Goal: Task Accomplishment & Management: Use online tool/utility

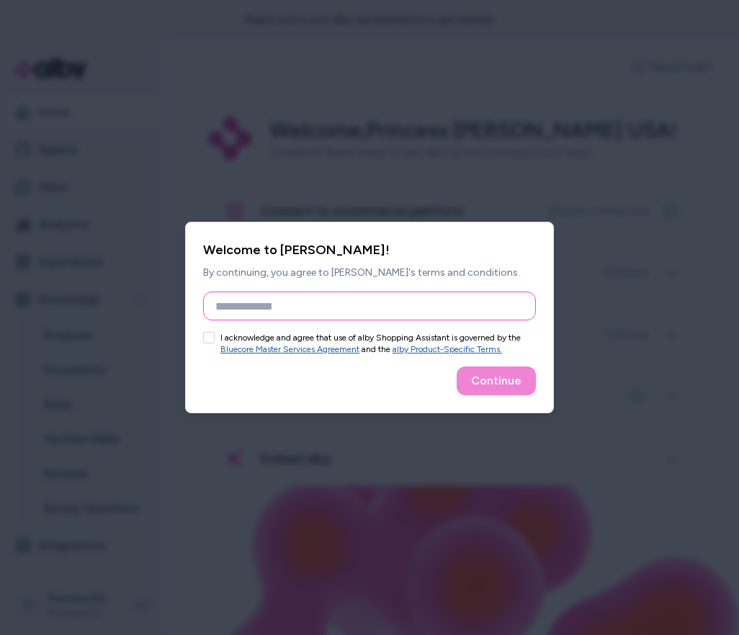
click at [425, 310] on input "Full Name" at bounding box center [369, 306] width 333 height 29
type input "**********"
click at [210, 341] on button "I acknowledge and agree that use of alby Shopping Assistant is governed by the …" at bounding box center [209, 338] width 12 height 12
click at [497, 385] on button "Continue" at bounding box center [496, 381] width 79 height 29
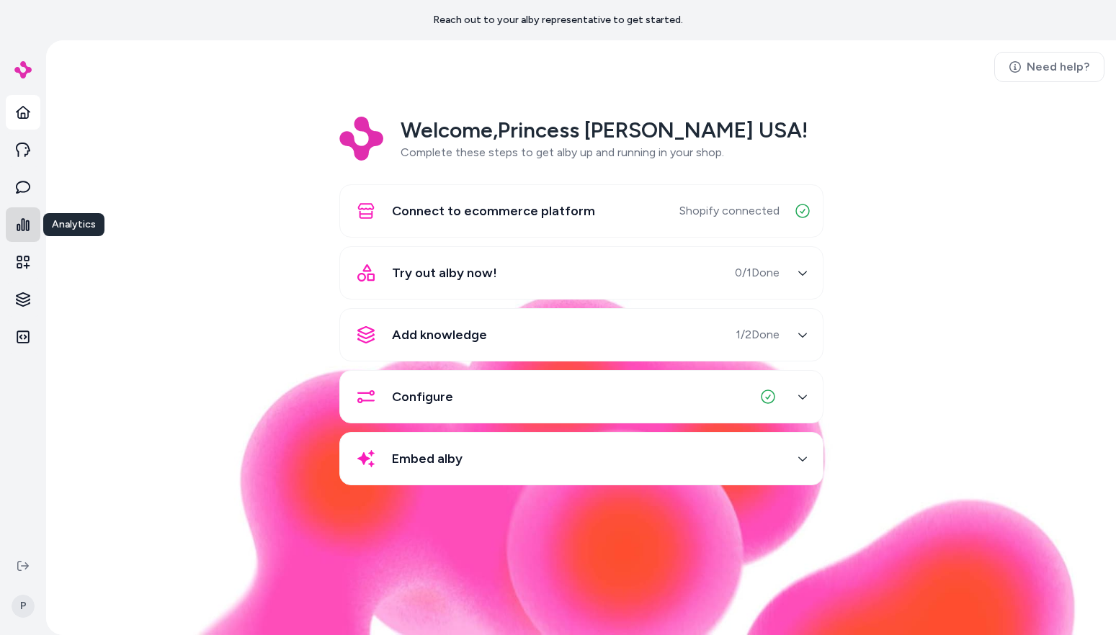
click at [17, 220] on icon at bounding box center [23, 224] width 14 height 14
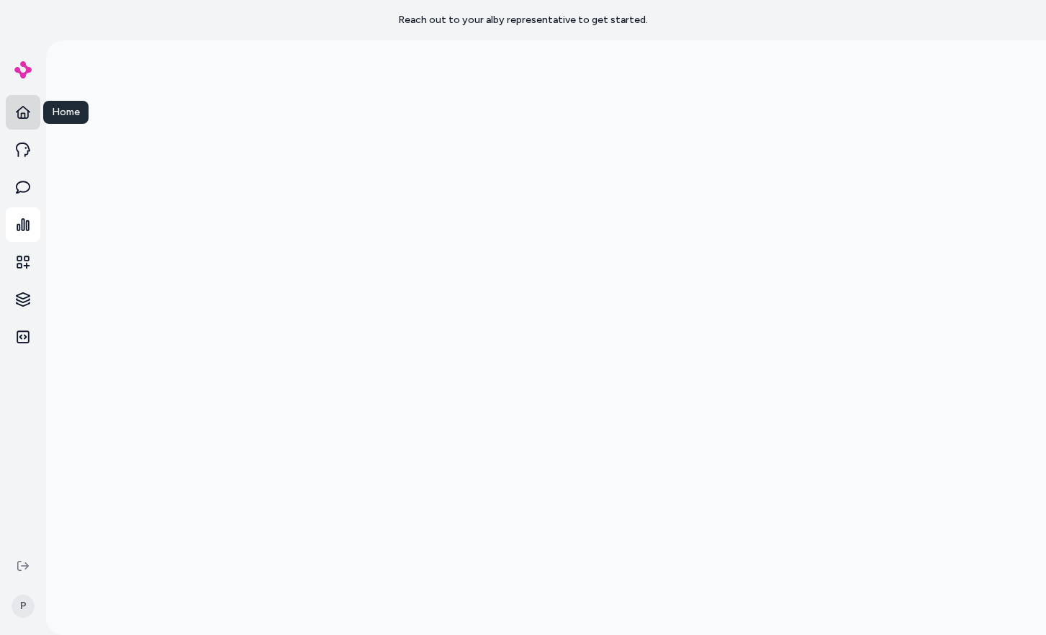
click at [21, 115] on icon at bounding box center [23, 112] width 14 height 13
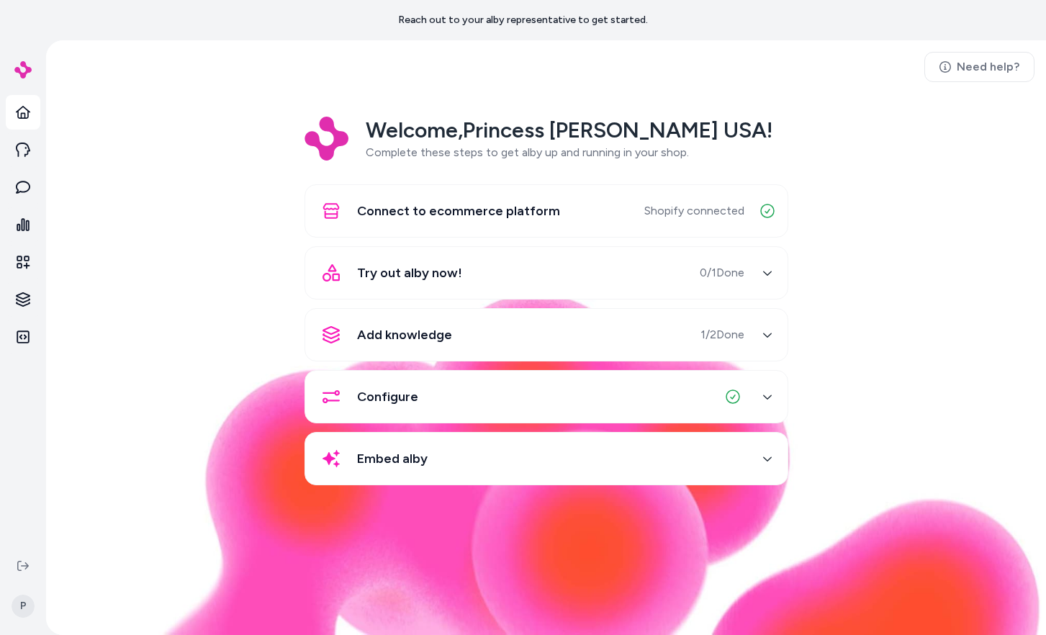
click at [379, 391] on span "Configure" at bounding box center [387, 397] width 61 height 20
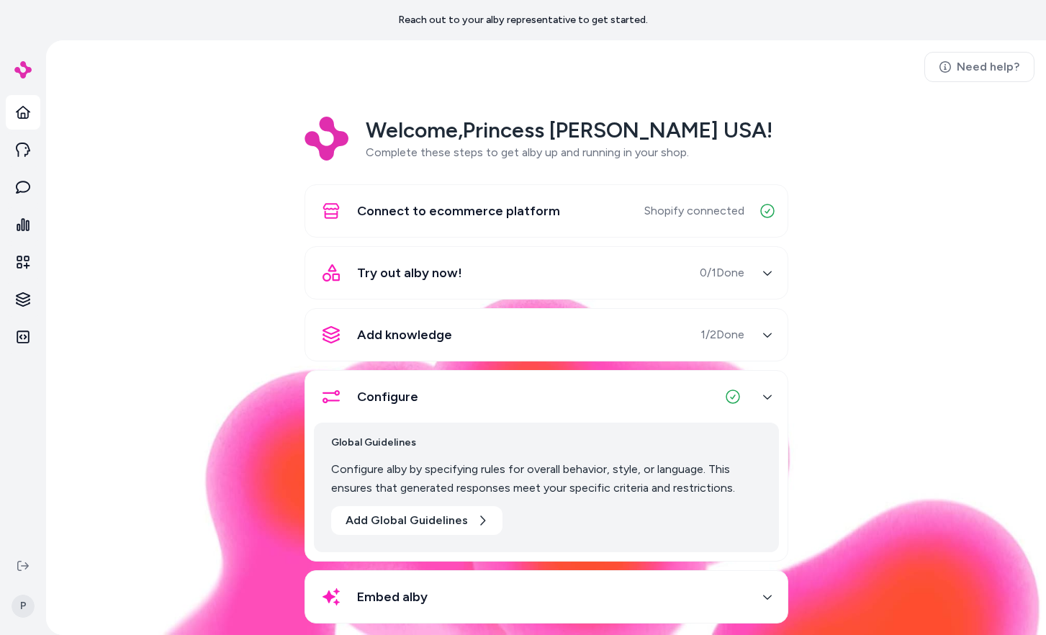
click at [379, 392] on span "Configure" at bounding box center [387, 397] width 61 height 20
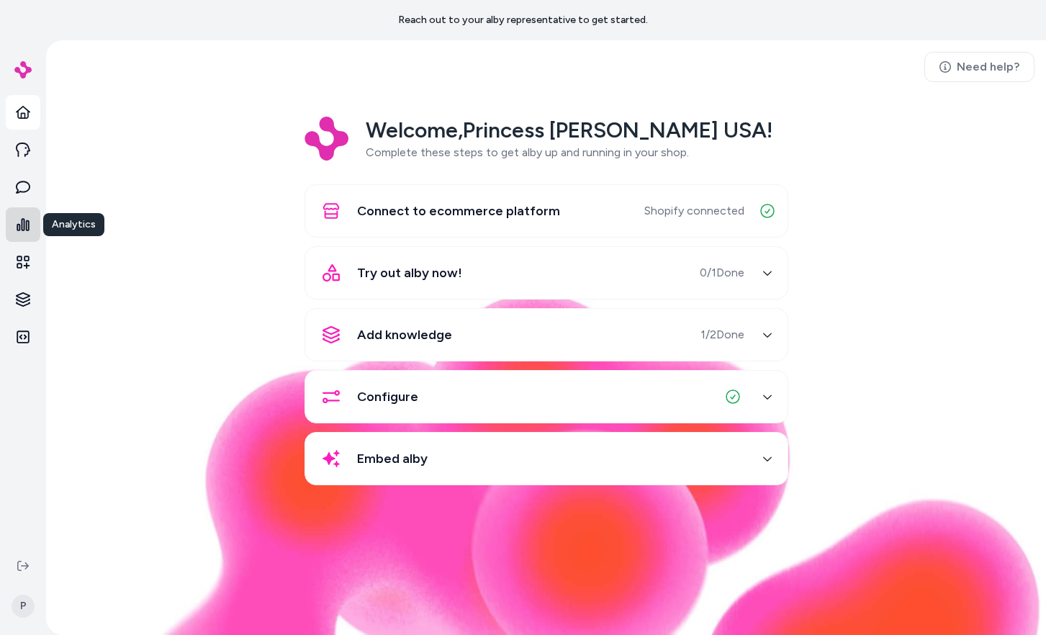
click at [19, 233] on link at bounding box center [23, 224] width 35 height 35
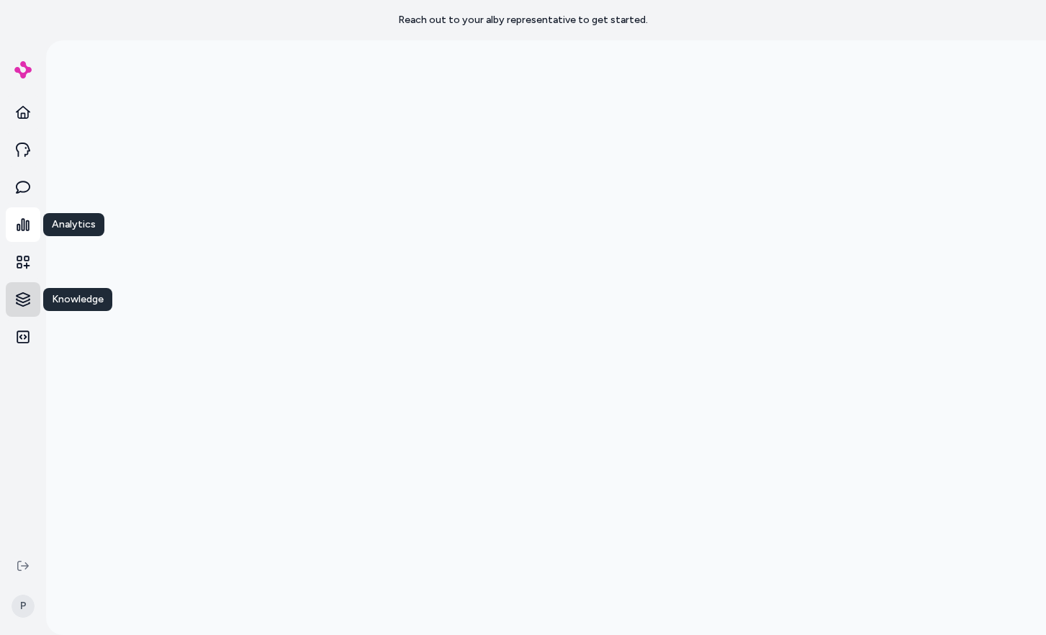
click at [24, 297] on html "Reach out to your alby representative to get started. Analytics Analytics Knowl…" at bounding box center [523, 317] width 1046 height 635
click at [77, 302] on p "Products" at bounding box center [85, 299] width 44 height 14
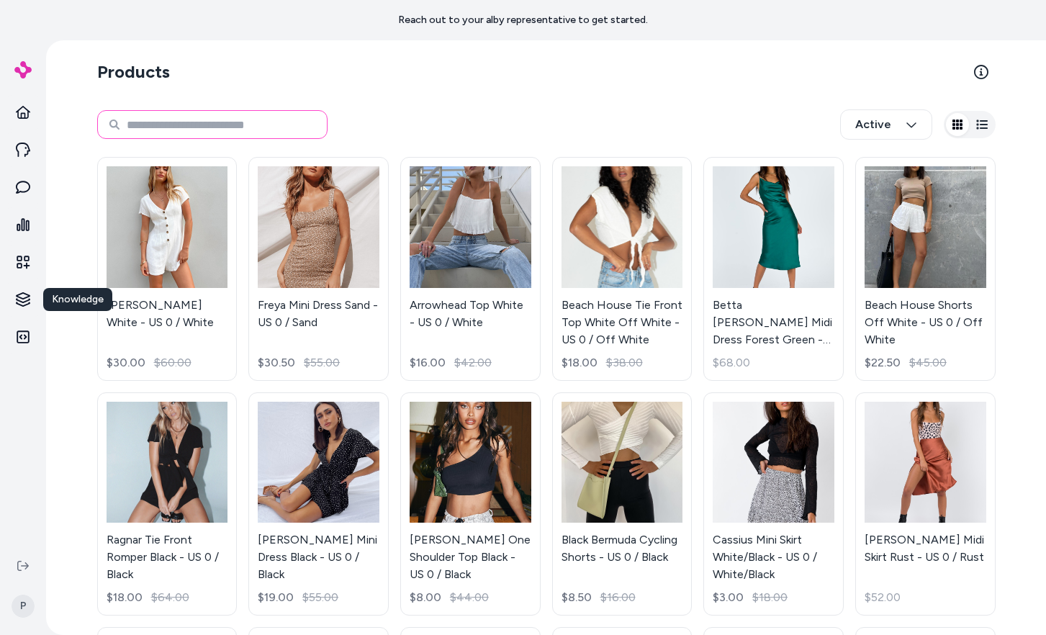
click at [156, 117] on input at bounding box center [212, 124] width 230 height 29
type input "****"
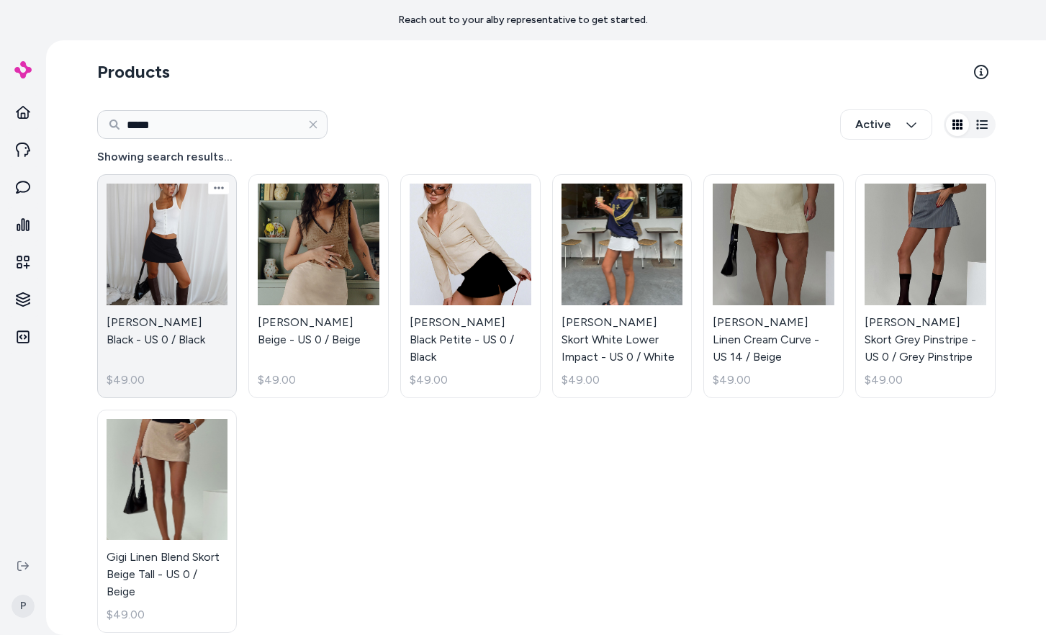
click at [180, 259] on link "[PERSON_NAME] Black - US 0 / Black $49.00" at bounding box center [167, 286] width 140 height 224
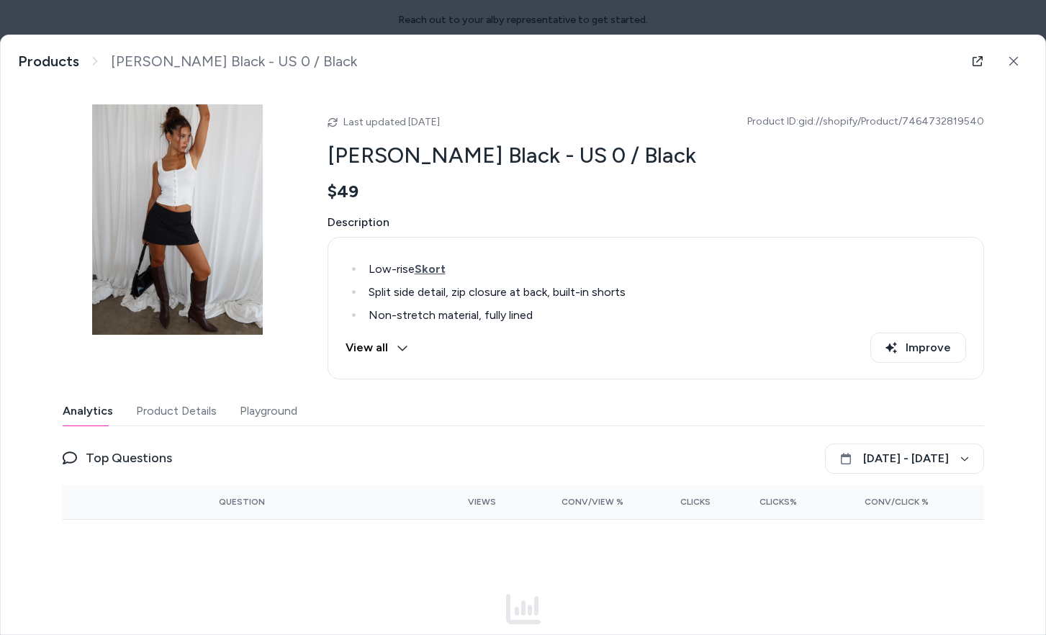
click at [403, 342] on icon at bounding box center [403, 348] width 12 height 12
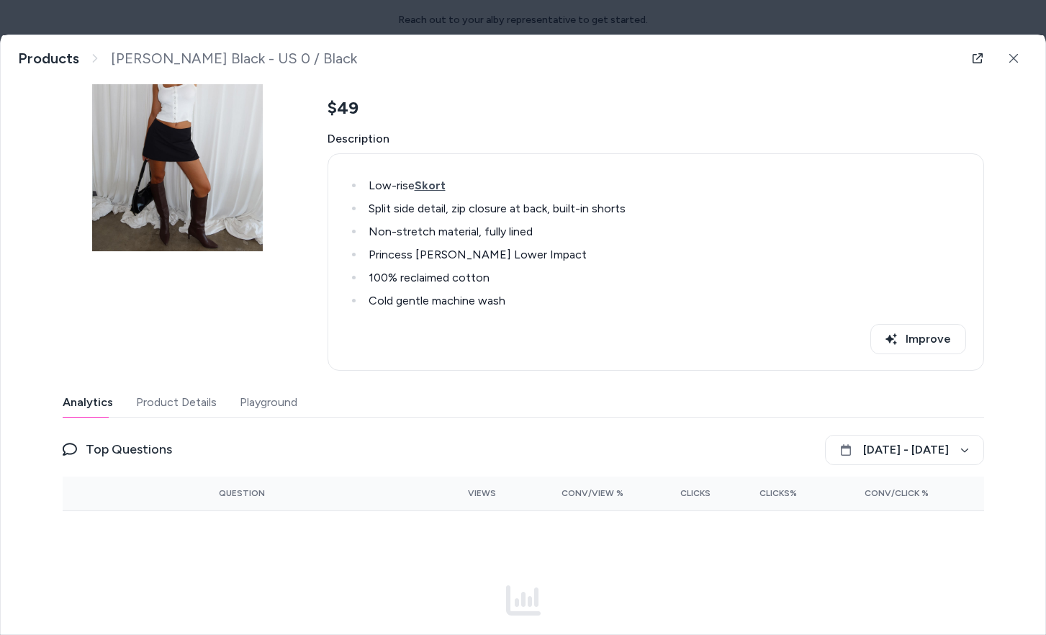
scroll to position [214, 0]
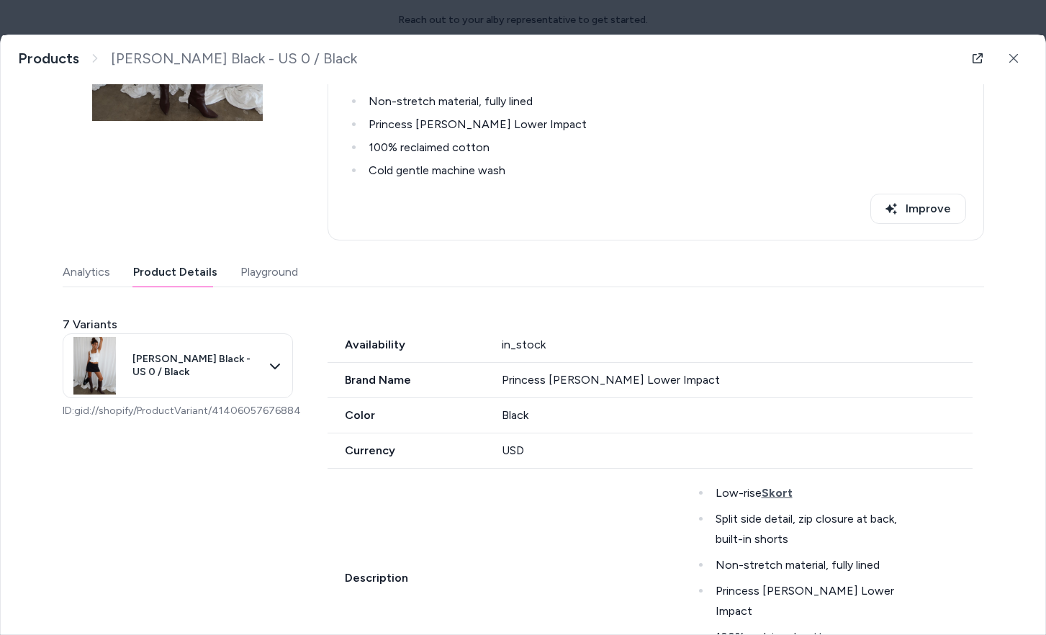
click at [181, 269] on button "Product Details" at bounding box center [175, 272] width 84 height 29
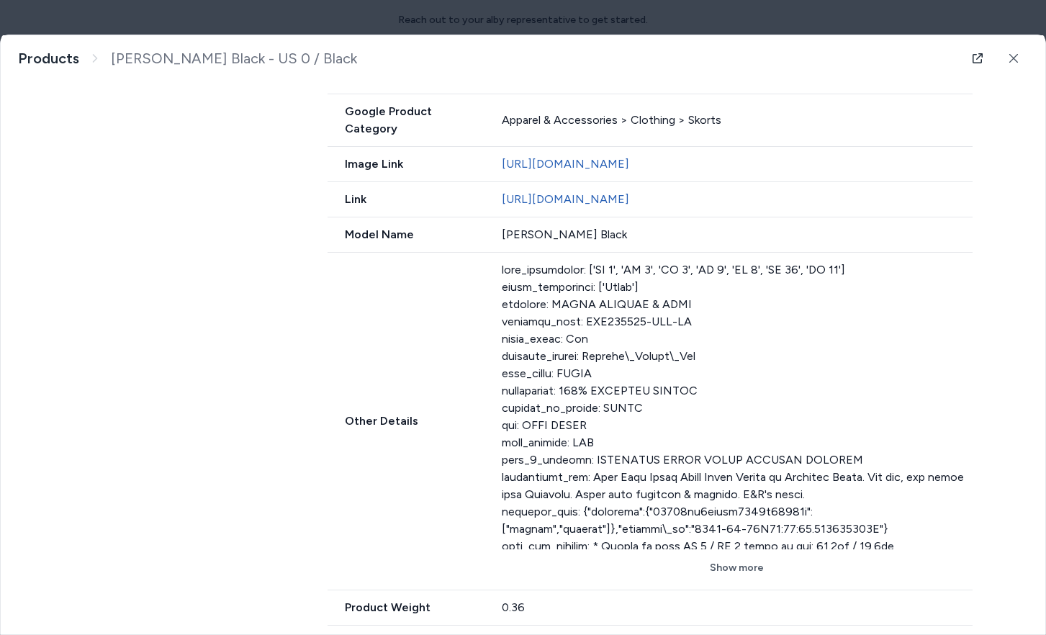
scroll to position [845, 0]
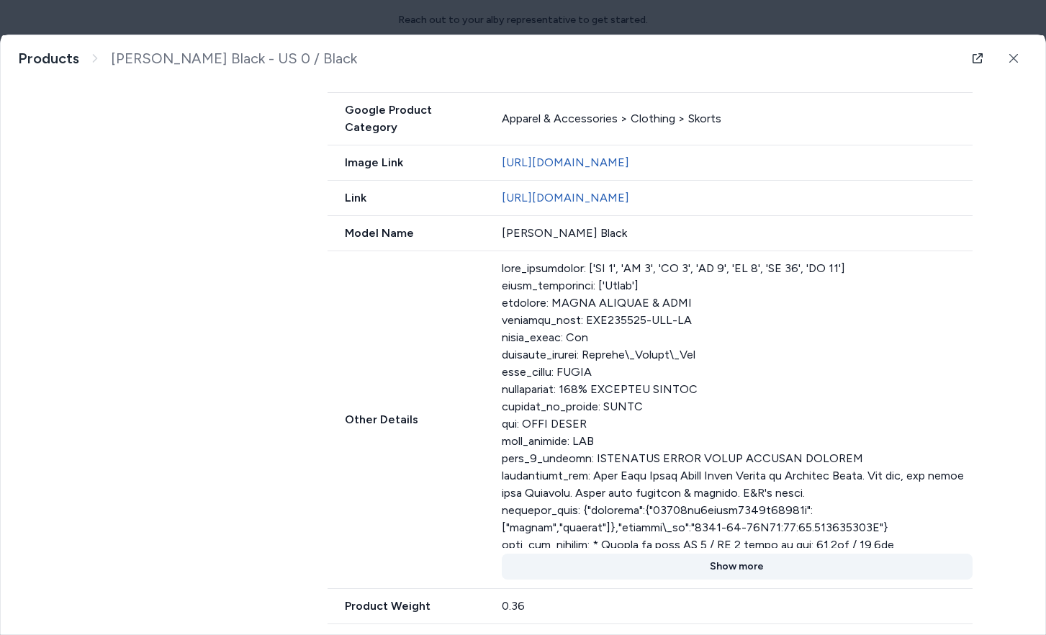
click at [738, 554] on button "Show more" at bounding box center [737, 567] width 471 height 26
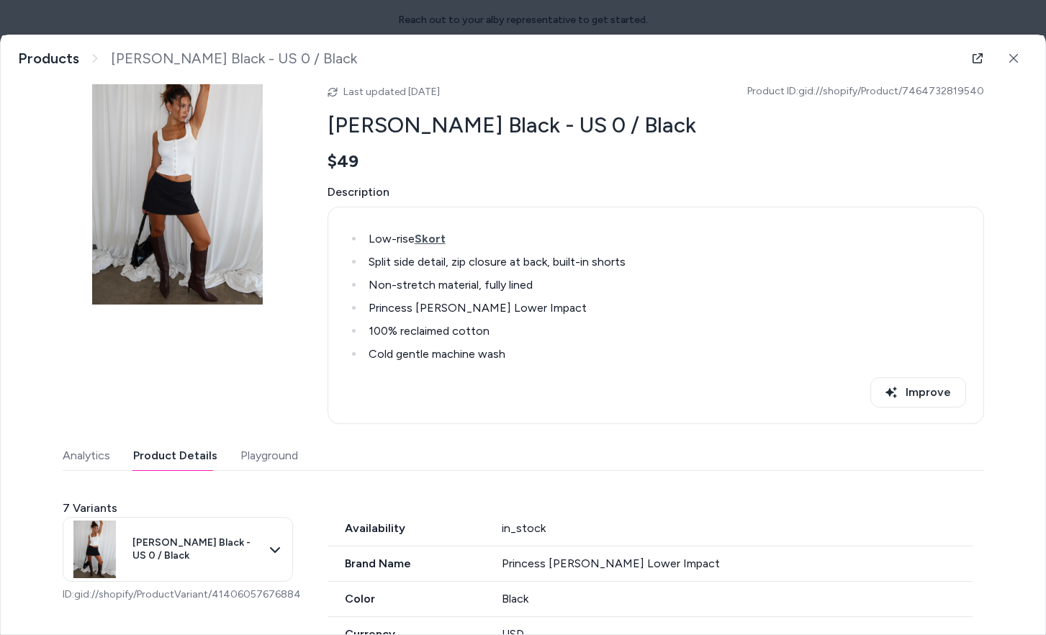
scroll to position [0, 0]
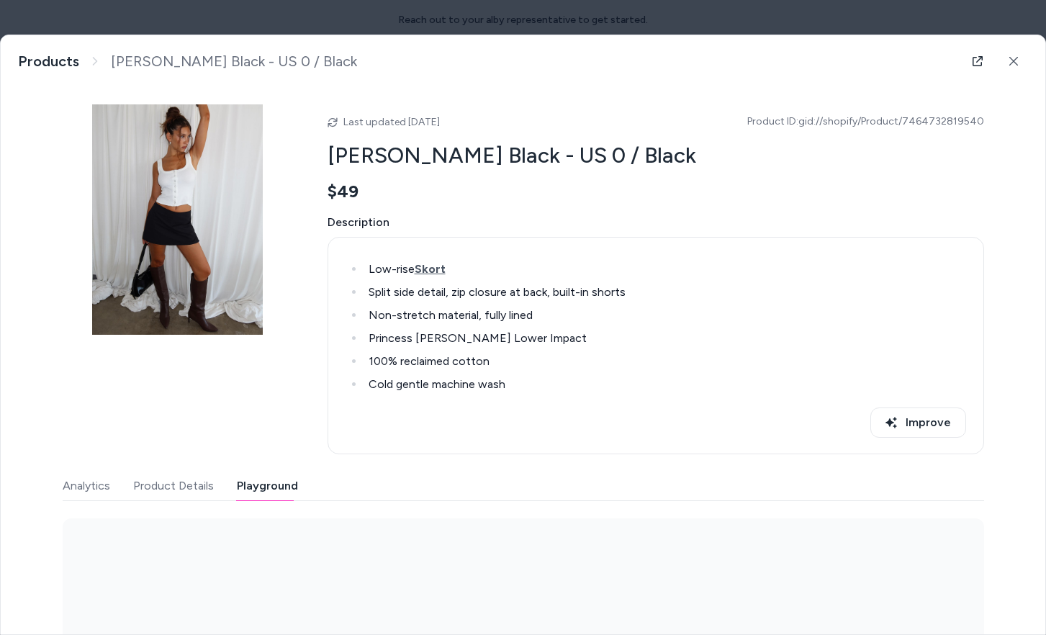
click at [287, 485] on button "Playground" at bounding box center [267, 486] width 61 height 29
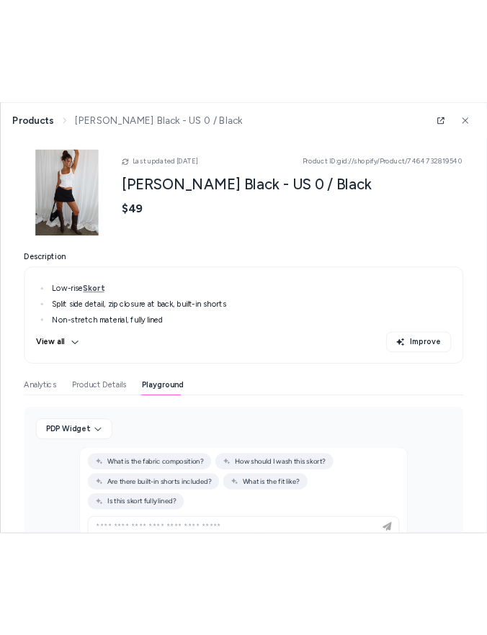
scroll to position [126, 0]
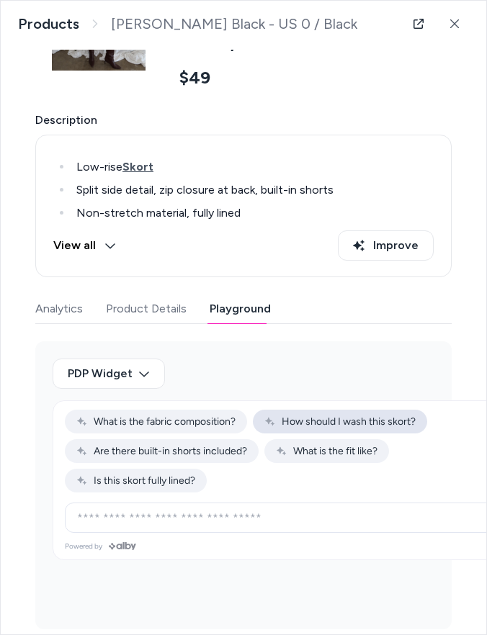
click at [283, 426] on span "How should I wash this skort?" at bounding box center [339, 422] width 151 height 12
type input "**********"
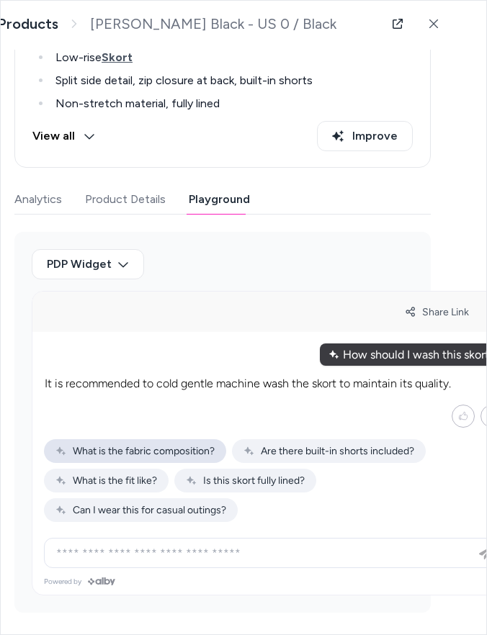
scroll to position [236, 21]
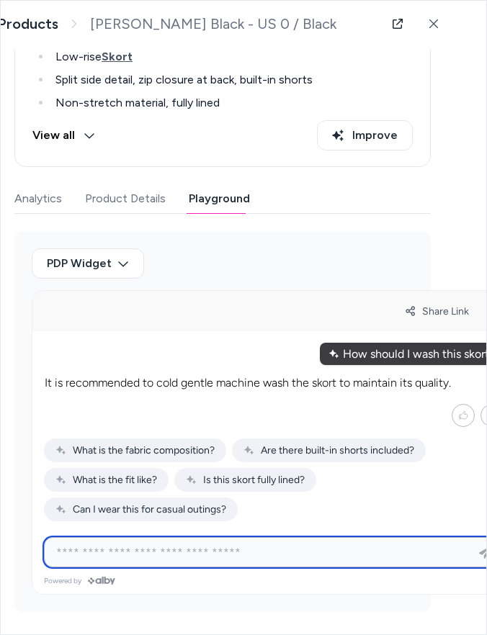
click at [150, 544] on input at bounding box center [259, 552] width 423 height 17
type input "**********"
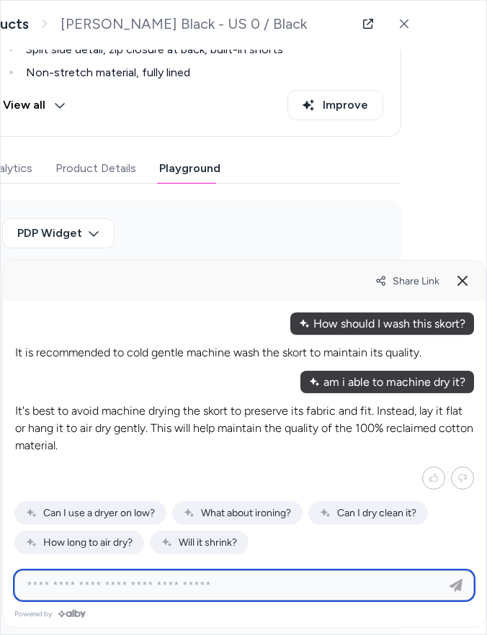
scroll to position [269, 50]
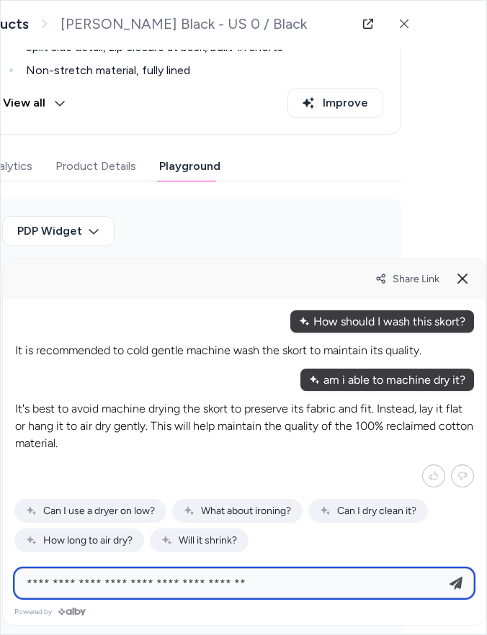
type input "**********"
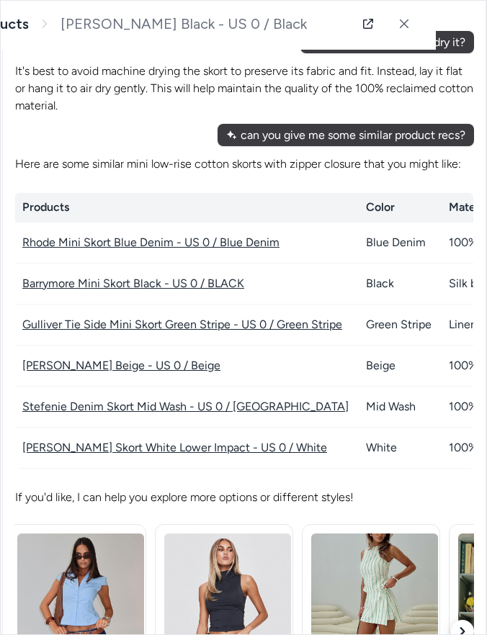
scroll to position [516, 50]
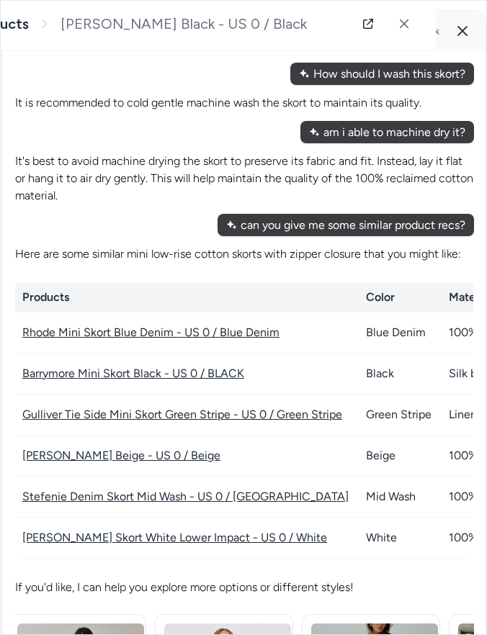
click at [145, 337] on link "Rhode Mini Skort Blue Denim - US 0 / Blue Denim" at bounding box center [150, 333] width 257 height 14
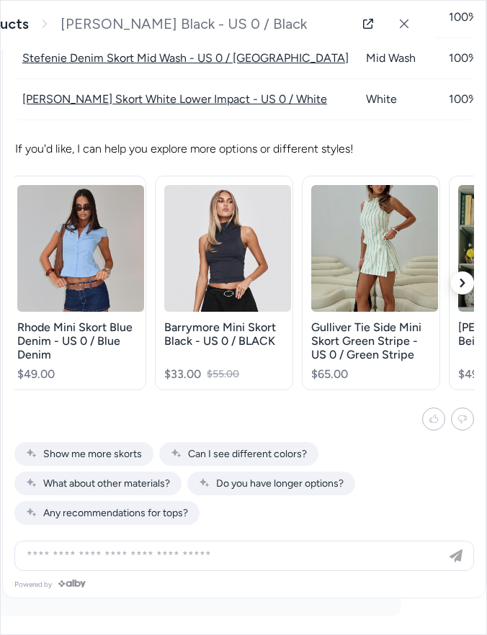
scroll to position [958, 50]
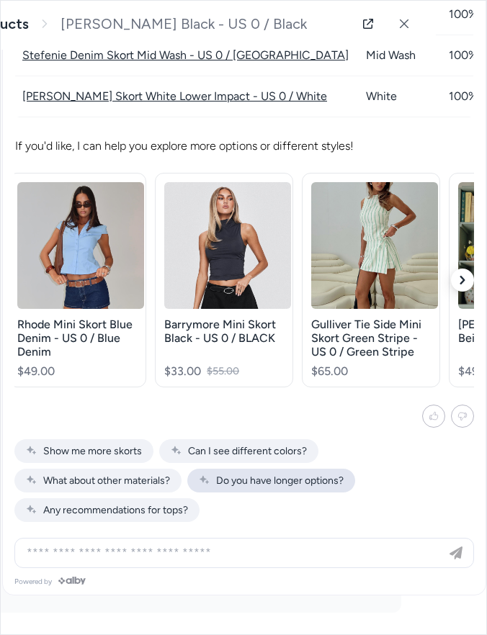
click at [304, 485] on span "Do you have longer options?" at bounding box center [271, 481] width 145 height 12
type input "**********"
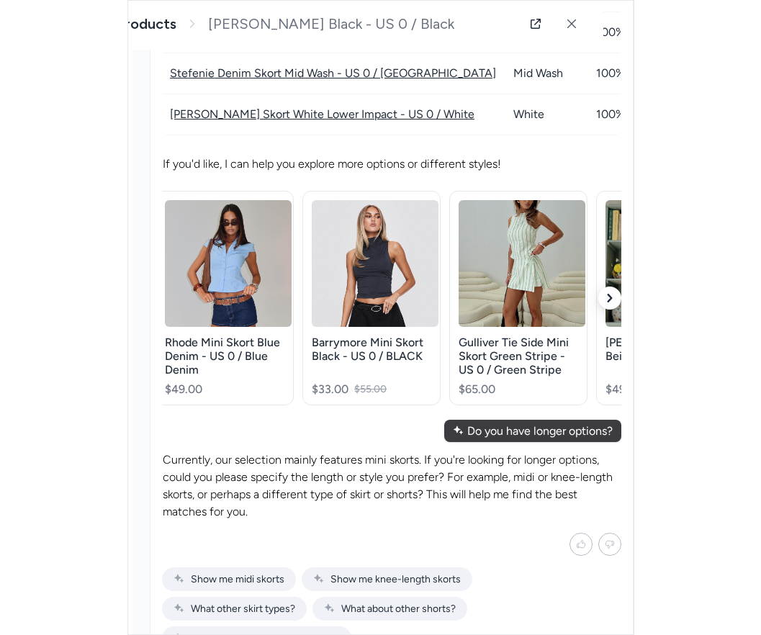
scroll to position [940, 0]
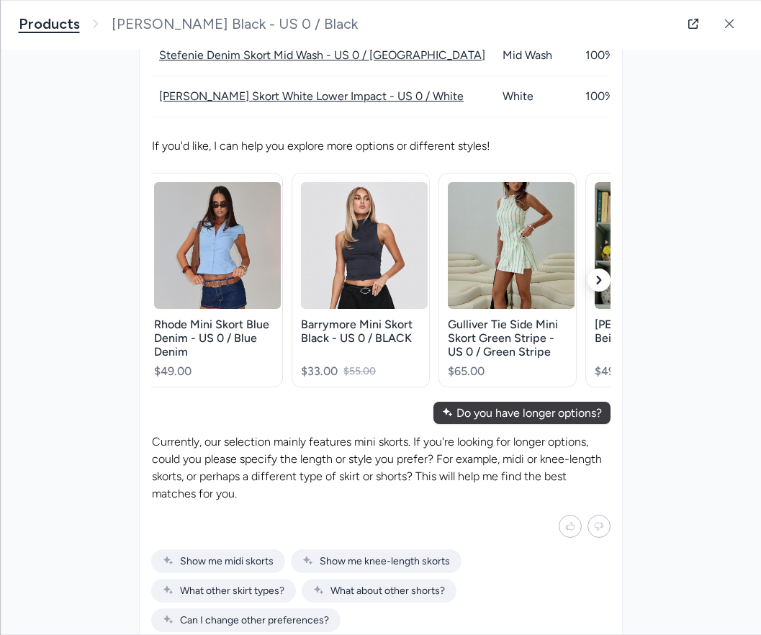
click at [53, 18] on link "Products" at bounding box center [48, 24] width 61 height 18
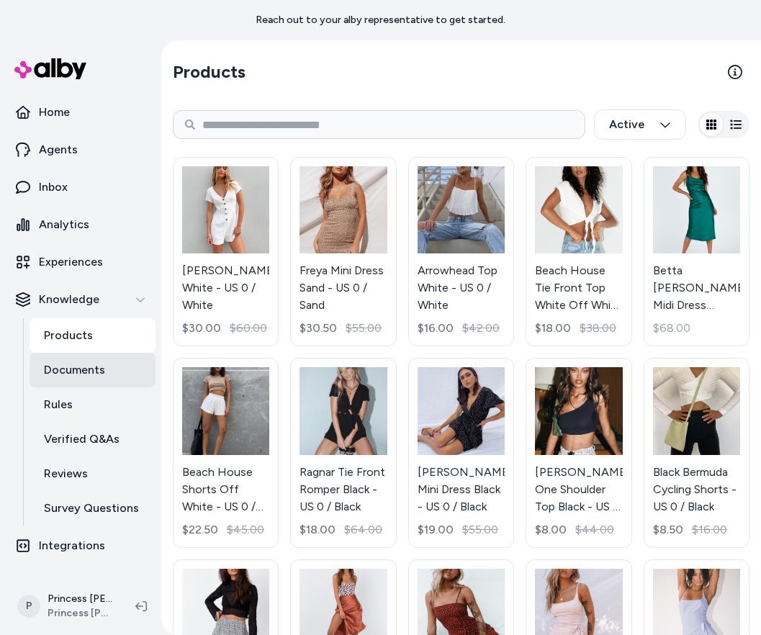
click at [63, 377] on p "Documents" at bounding box center [74, 370] width 61 height 17
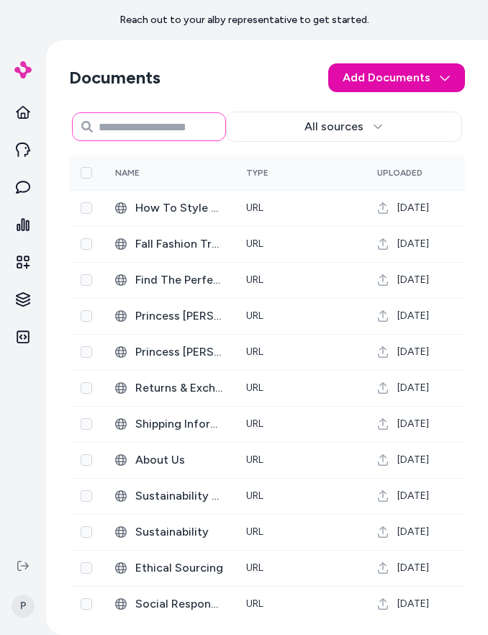
click at [164, 130] on input at bounding box center [149, 126] width 154 height 29
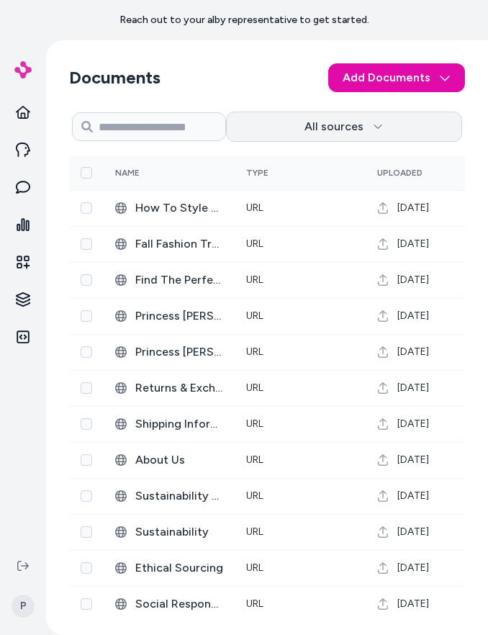
click at [290, 130] on html "Reach out to your alby representative to get started. P Documents Add Documents…" at bounding box center [244, 317] width 488 height 635
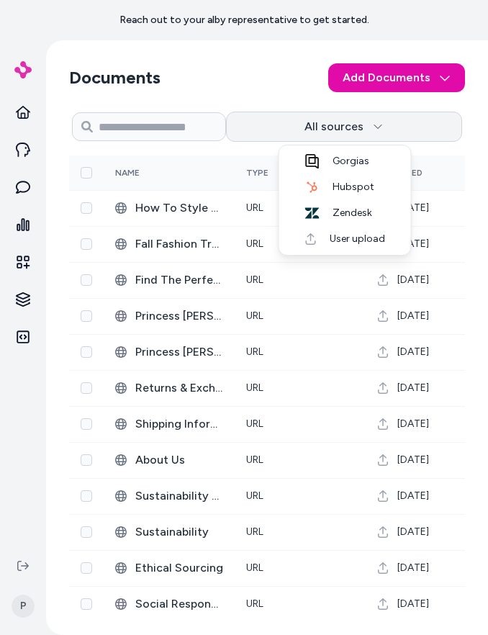
click at [290, 130] on html "Reach out to your alby representative to get started. P Documents Add Documents…" at bounding box center [244, 317] width 488 height 635
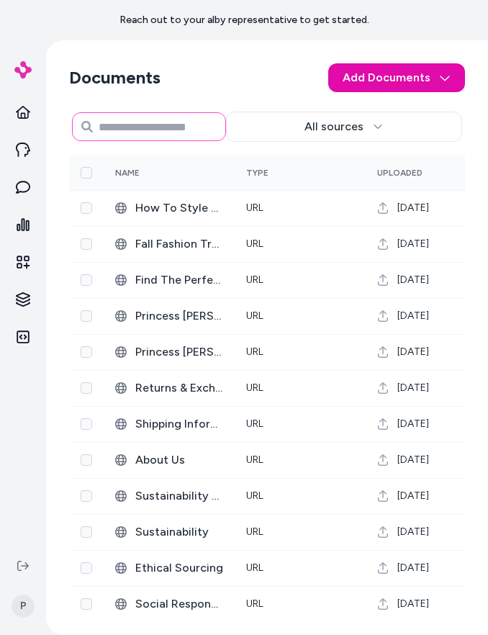
click at [179, 124] on input at bounding box center [149, 126] width 154 height 29
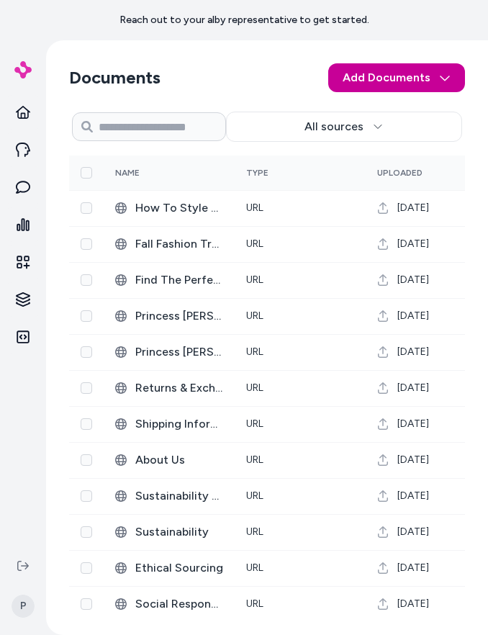
click at [415, 73] on html "Reach out to your alby representative to get started. P Documents Add Documents…" at bounding box center [244, 317] width 488 height 635
click at [416, 73] on html "Reach out to your alby representative to get started. P Documents Add Documents…" at bounding box center [244, 317] width 488 height 635
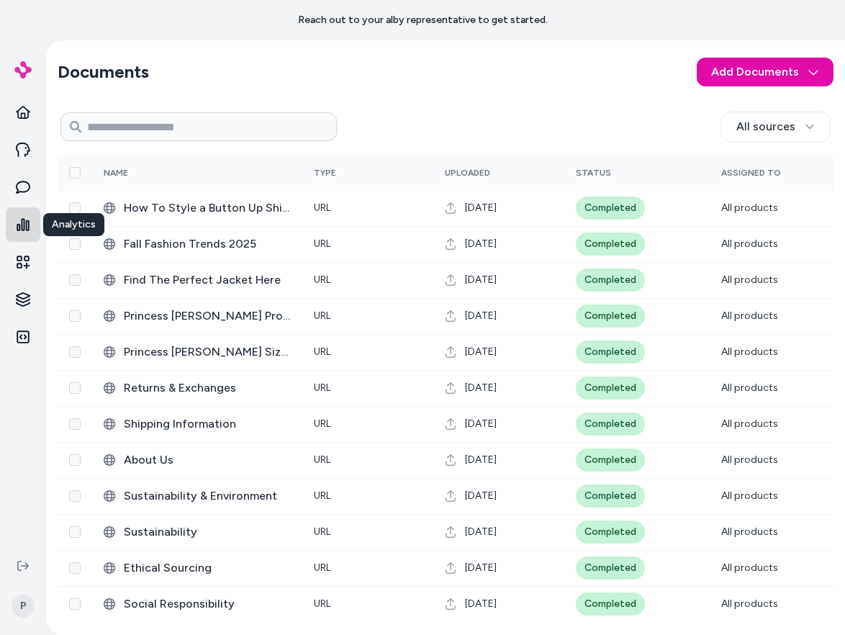
click at [24, 215] on link at bounding box center [23, 224] width 35 height 35
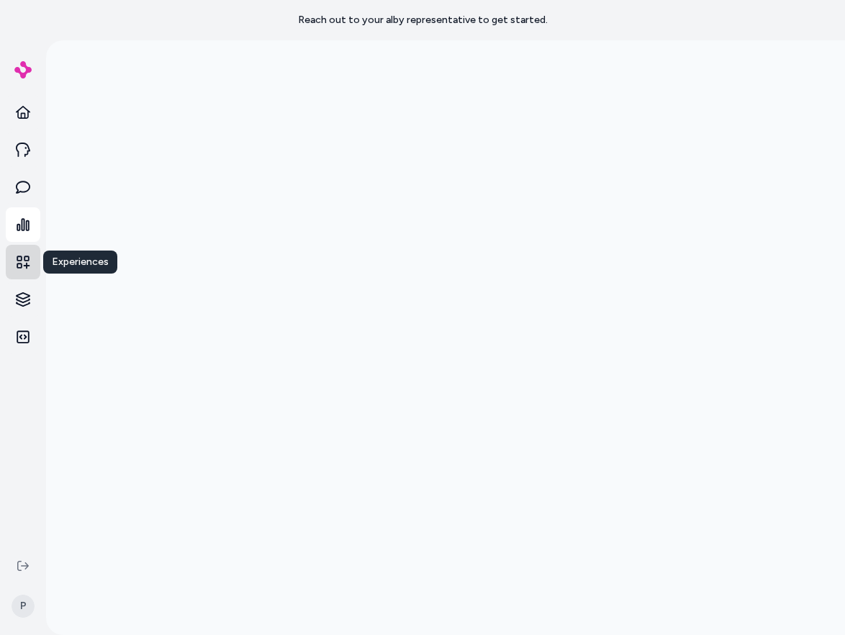
click at [24, 262] on icon at bounding box center [23, 262] width 14 height 14
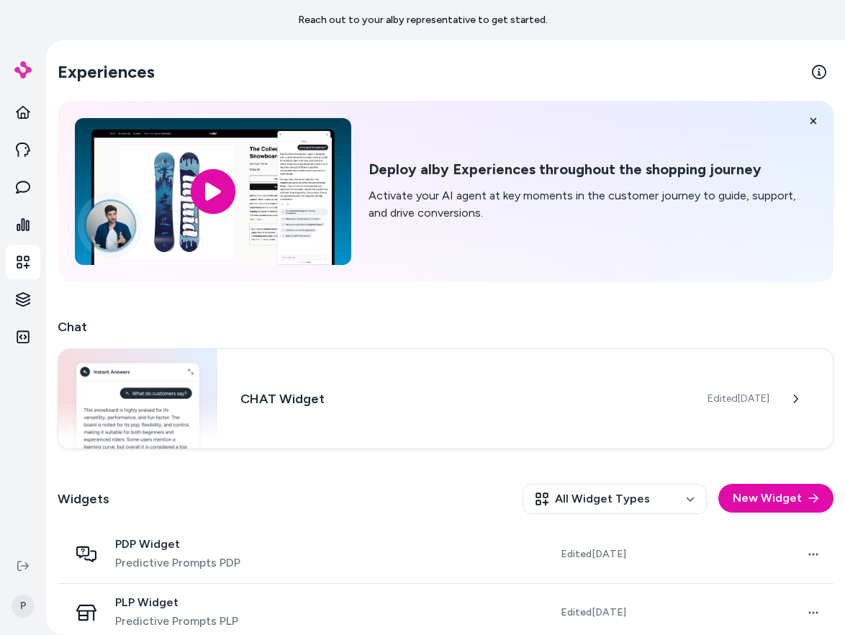
scroll to position [18, 0]
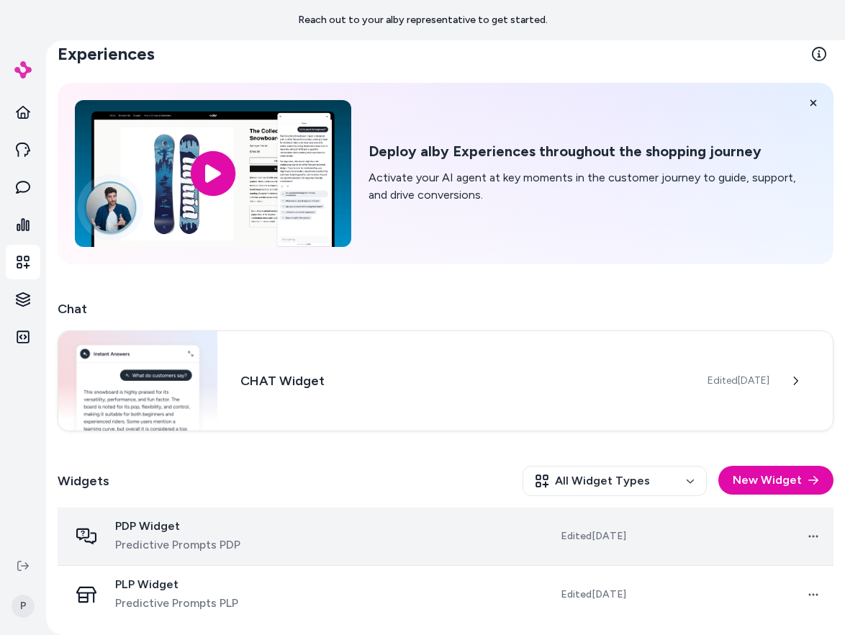
click at [225, 522] on span "PDP Widget" at bounding box center [177, 526] width 125 height 14
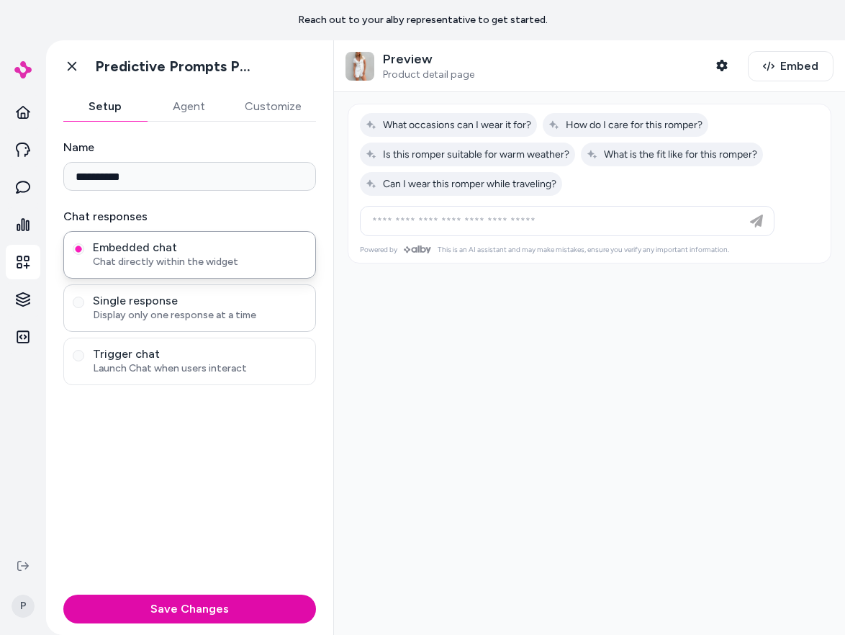
click at [189, 323] on div "Single response Display only one response at a time" at bounding box center [189, 308] width 253 height 48
click at [147, 305] on span "Single response" at bounding box center [200, 301] width 214 height 14
click at [84, 305] on button "Single response Display only one response at a time" at bounding box center [79, 303] width 12 height 12
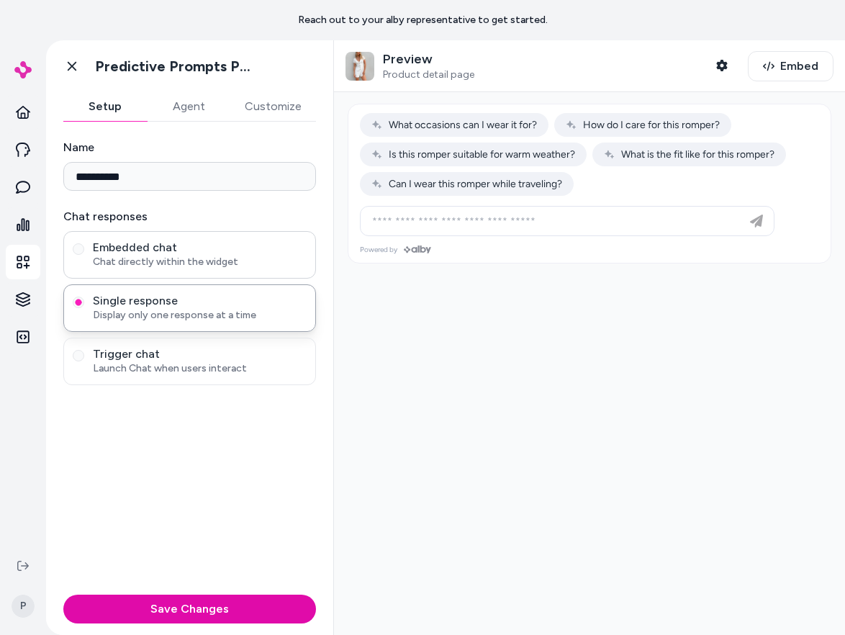
click at [223, 251] on span "Embedded chat" at bounding box center [200, 248] width 214 height 14
click at [84, 251] on button "Embedded chat Chat directly within the widget" at bounding box center [79, 249] width 12 height 12
click at [223, 320] on span "Display only one response at a time" at bounding box center [200, 315] width 214 height 14
click at [84, 308] on button "Single response Display only one response at a time" at bounding box center [79, 303] width 12 height 12
click at [175, 351] on span "Trigger chat" at bounding box center [200, 354] width 214 height 14
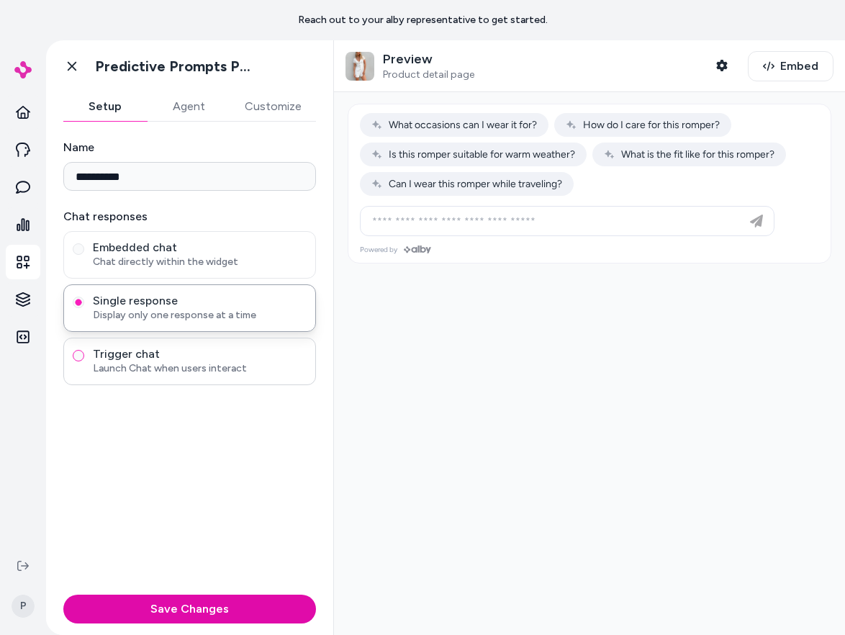
click at [84, 351] on button "Trigger chat Launch Chat when users interact" at bounding box center [79, 356] width 12 height 12
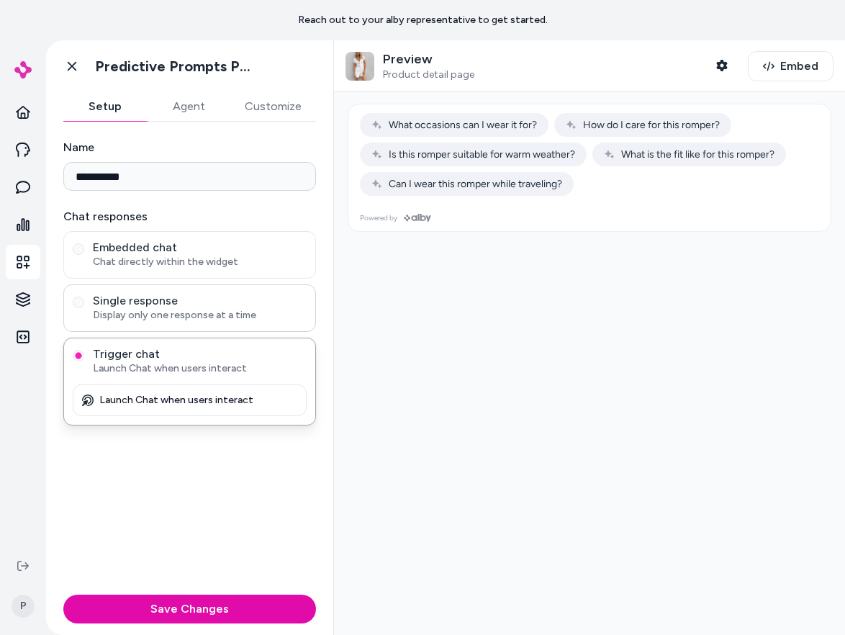
click at [174, 305] on span "Single response" at bounding box center [200, 301] width 214 height 14
click at [84, 305] on button "Single response Display only one response at a time" at bounding box center [79, 303] width 12 height 12
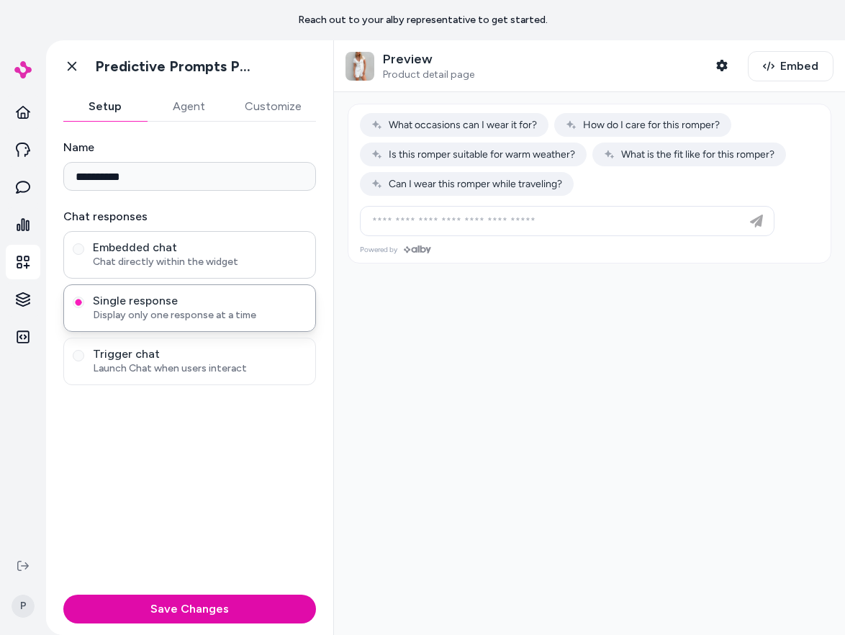
click at [173, 255] on span "Chat directly within the widget" at bounding box center [200, 262] width 214 height 14
click at [84, 255] on button "Embedded chat Chat directly within the widget" at bounding box center [79, 249] width 12 height 12
click at [171, 318] on span "Display only one response at a time" at bounding box center [200, 315] width 214 height 14
click at [84, 308] on button "Single response Display only one response at a time" at bounding box center [79, 303] width 12 height 12
drag, startPoint x: 144, startPoint y: 316, endPoint x: 186, endPoint y: 317, distance: 41.8
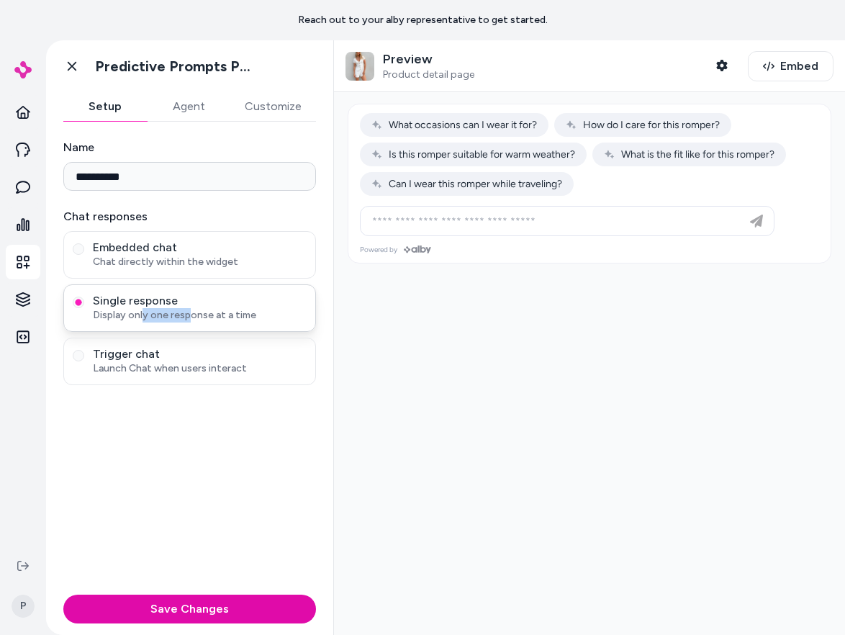
click at [186, 317] on span "Display only one response at a time" at bounding box center [200, 315] width 214 height 14
click at [140, 256] on span "Chat directly within the widget" at bounding box center [200, 262] width 214 height 14
click at [84, 255] on button "Embedded chat Chat directly within the widget" at bounding box center [79, 249] width 12 height 12
click at [151, 307] on span "Single response" at bounding box center [200, 301] width 214 height 14
click at [84, 307] on button "Single response Display only one response at a time" at bounding box center [79, 303] width 12 height 12
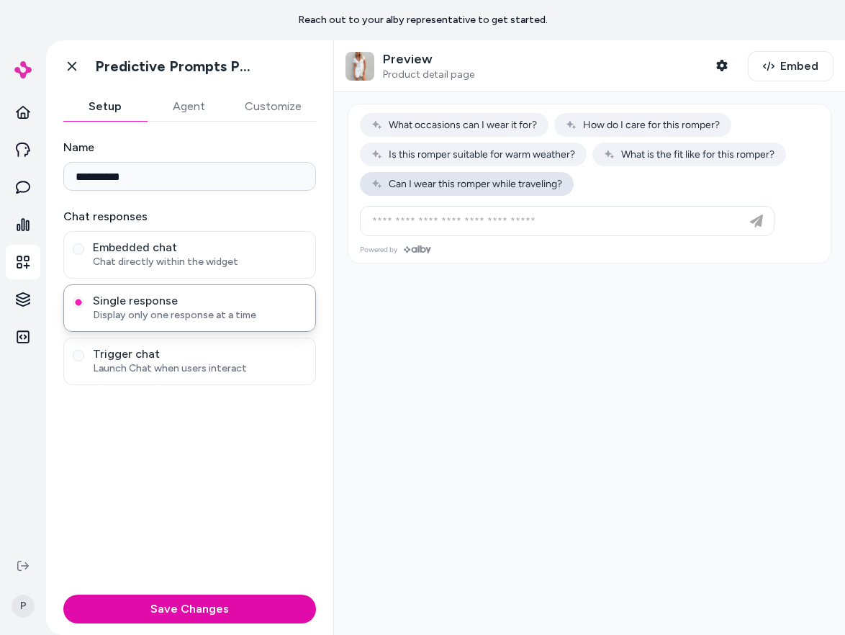
click at [418, 188] on span "Can I wear this romper while traveling?" at bounding box center [467, 184] width 191 height 12
type input "**********"
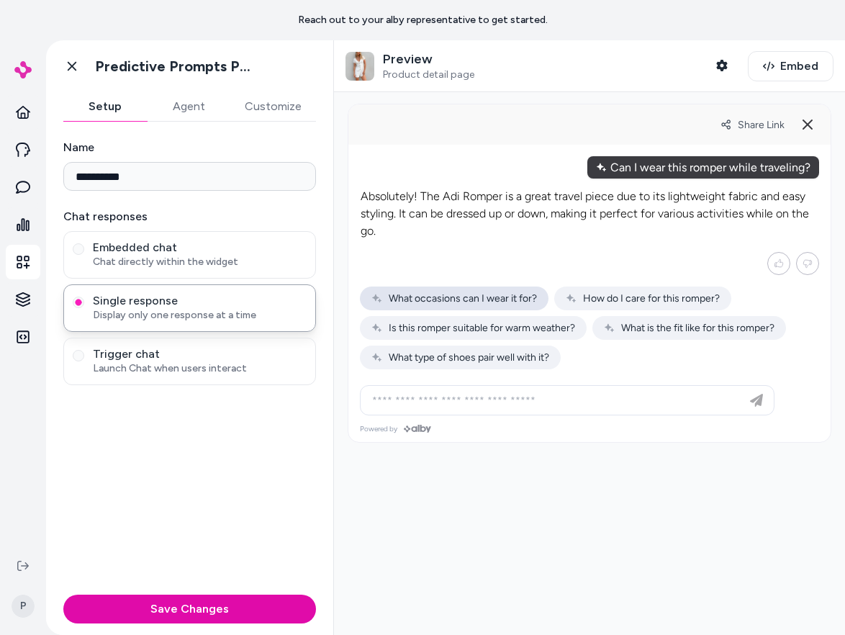
click at [428, 290] on div "What occasions can I wear it for?" at bounding box center [454, 299] width 189 height 24
type input "**********"
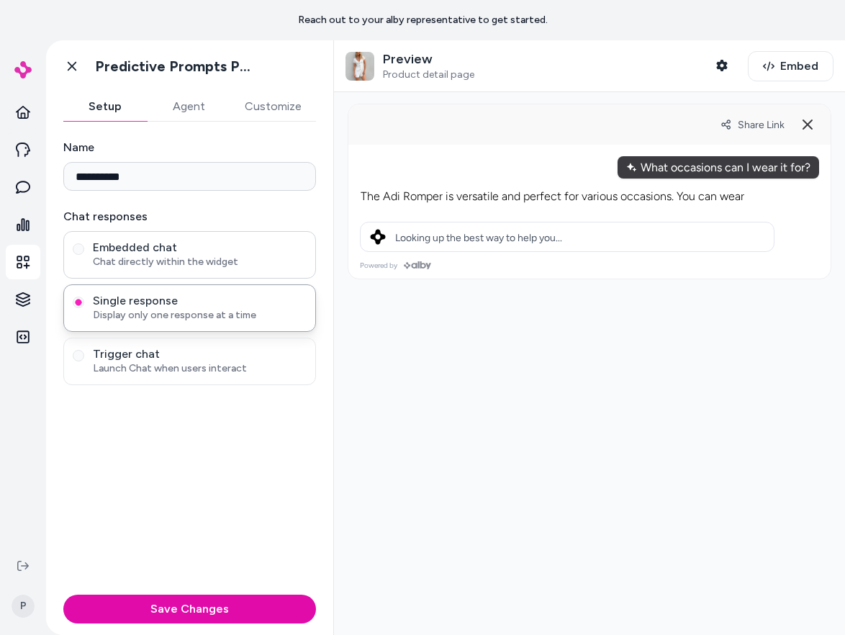
click at [155, 241] on span "Embedded chat" at bounding box center [200, 248] width 214 height 14
click at [84, 243] on button "Embedded chat Chat directly within the widget" at bounding box center [79, 249] width 12 height 12
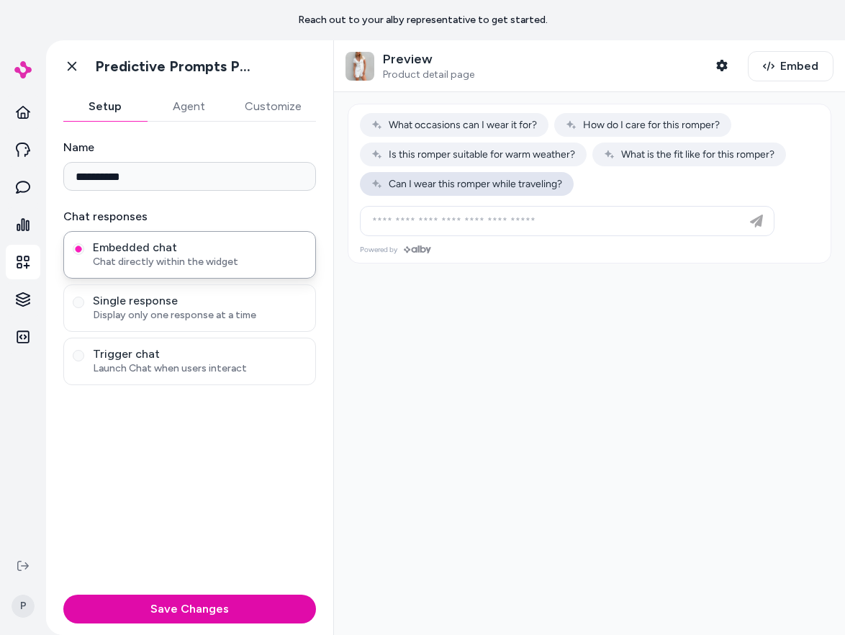
click at [457, 187] on span "Can I wear this romper while traveling?" at bounding box center [467, 184] width 191 height 12
type input "**********"
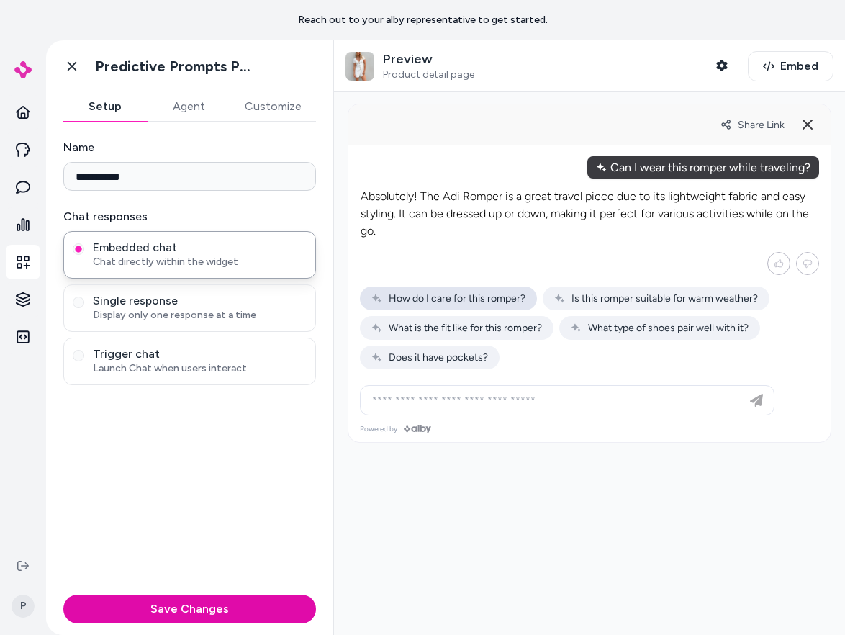
click at [463, 290] on div "How do I care for this romper?" at bounding box center [448, 299] width 177 height 24
type input "**********"
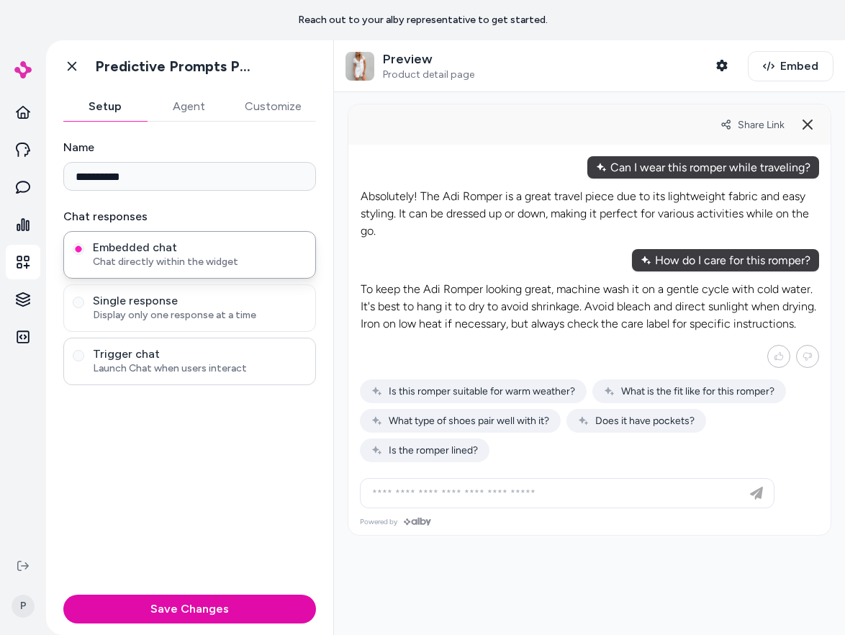
click at [218, 351] on span "Trigger chat" at bounding box center [200, 354] width 214 height 14
click at [84, 351] on button "Trigger chat Launch Chat when users interact" at bounding box center [79, 356] width 12 height 12
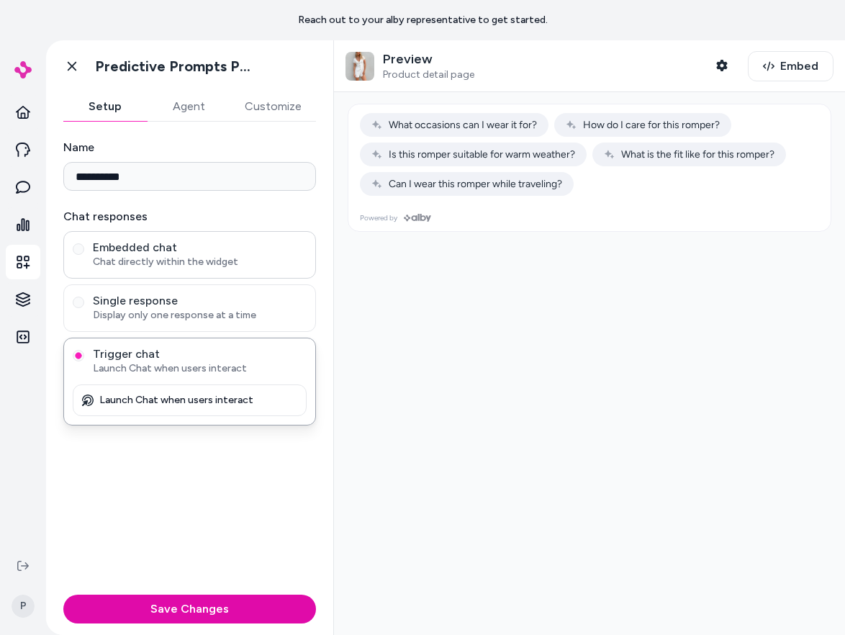
click at [217, 250] on span "Embedded chat" at bounding box center [200, 248] width 214 height 14
click at [84, 250] on button "Embedded chat Chat directly within the widget" at bounding box center [79, 249] width 12 height 12
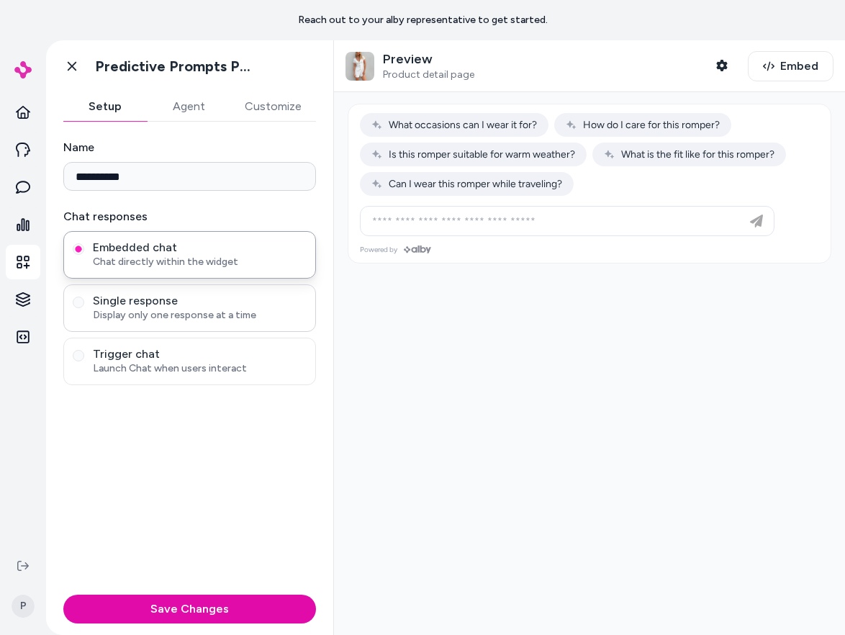
click at [203, 315] on span "Display only one response at a time" at bounding box center [200, 315] width 214 height 14
click at [84, 308] on button "Single response Display only one response at a time" at bounding box center [79, 303] width 12 height 12
click at [227, 256] on span "Chat directly within the widget" at bounding box center [200, 262] width 214 height 14
click at [84, 255] on button "Embedded chat Chat directly within the widget" at bounding box center [79, 249] width 12 height 12
click at [229, 300] on span "Single response" at bounding box center [200, 301] width 214 height 14
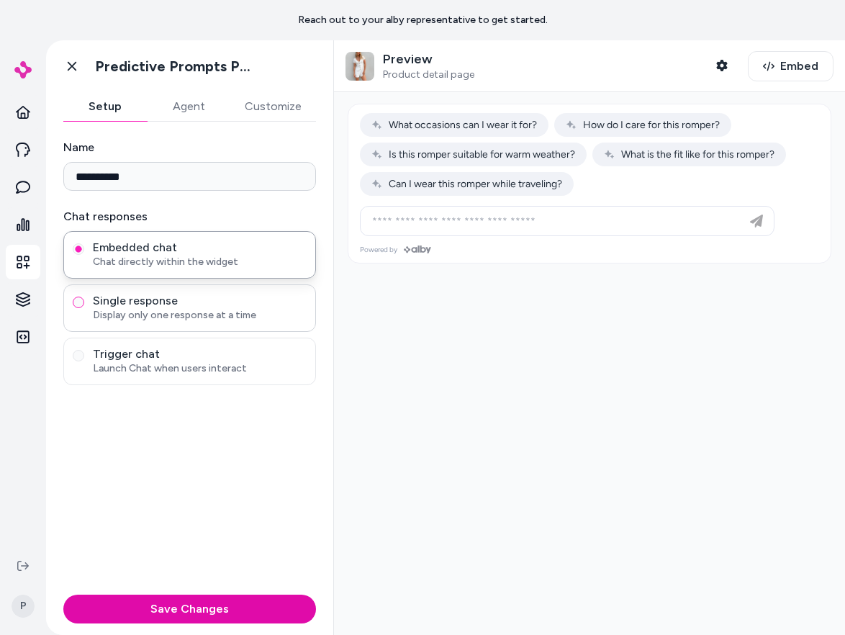
click at [84, 300] on button "Single response Display only one response at a time" at bounding box center [79, 303] width 12 height 12
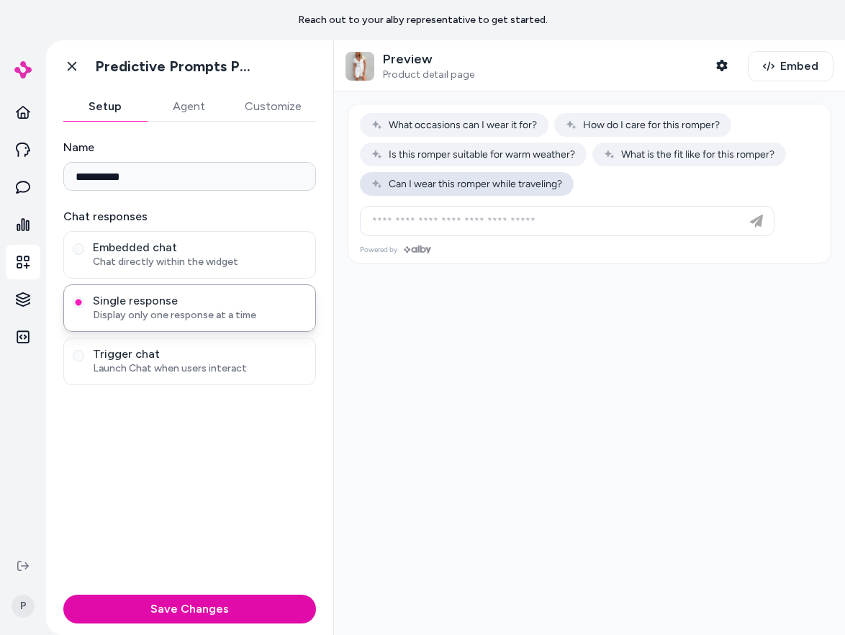
click at [510, 180] on span "Can I wear this romper while traveling?" at bounding box center [467, 184] width 191 height 12
type input "**********"
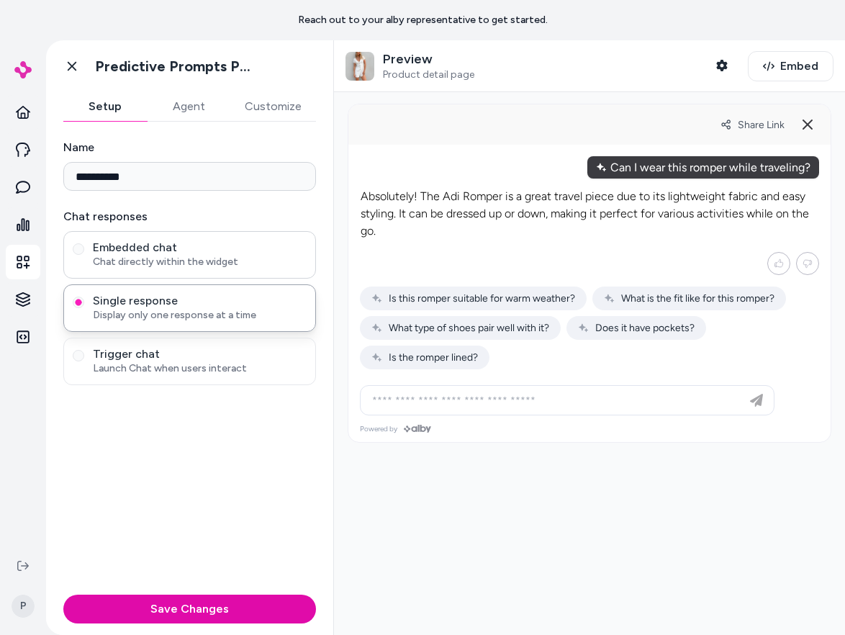
click at [200, 251] on span "Embedded chat" at bounding box center [200, 248] width 214 height 14
click at [84, 251] on button "Embedded chat Chat directly within the widget" at bounding box center [79, 249] width 12 height 12
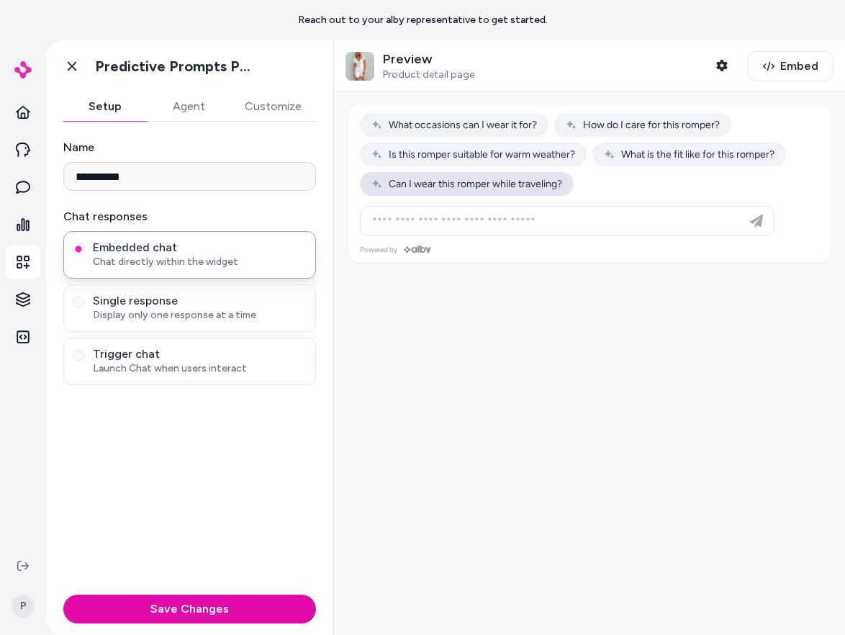
click at [550, 186] on span "Can I wear this romper while traveling?" at bounding box center [467, 184] width 191 height 12
type input "**********"
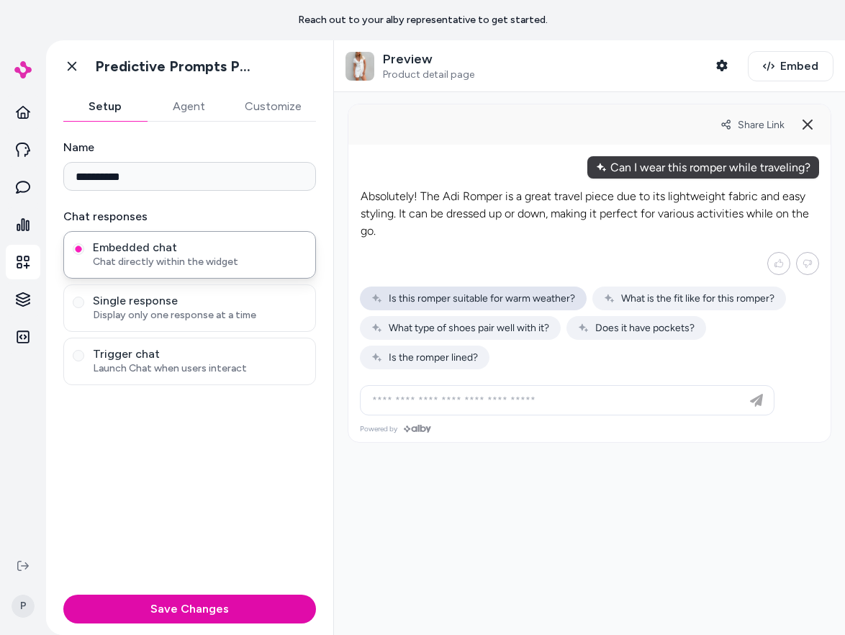
click at [491, 289] on div "Is this romper suitable for warm weather?" at bounding box center [473, 299] width 227 height 24
type input "**********"
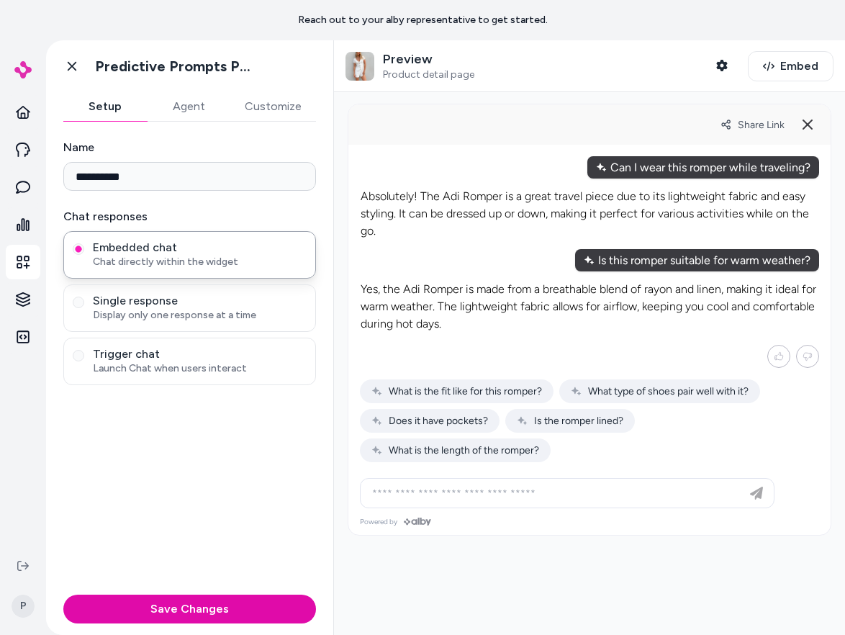
click at [466, 377] on div "Yes, the Adi Romper is made from a breathable blend of rayon and linen, making …" at bounding box center [589, 371] width 459 height 199
click at [466, 395] on span "What is the fit like for this romper?" at bounding box center [457, 391] width 171 height 12
type input "**********"
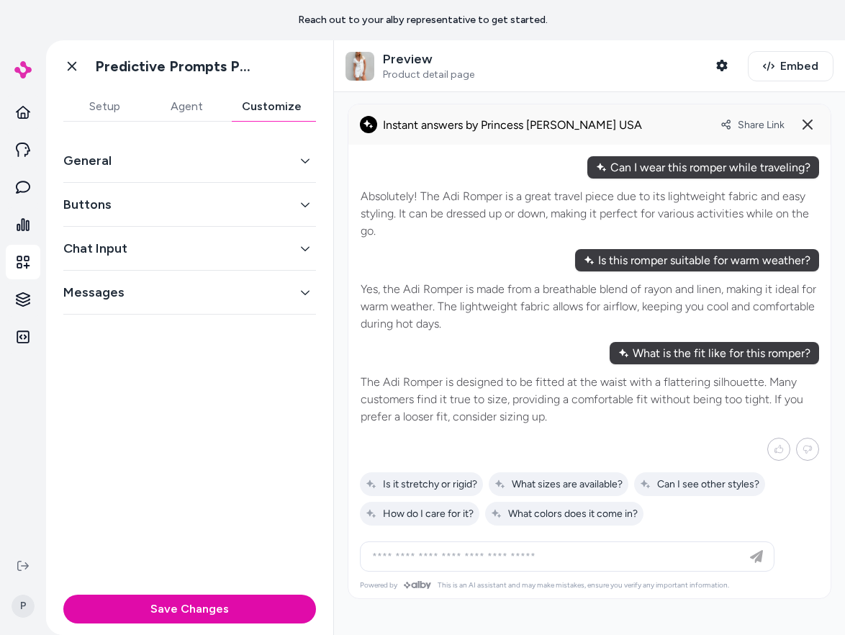
click at [286, 106] on button "Customize" at bounding box center [272, 106] width 89 height 29
click at [229, 176] on div "General" at bounding box center [189, 161] width 253 height 44
click at [222, 164] on button "General" at bounding box center [189, 161] width 253 height 20
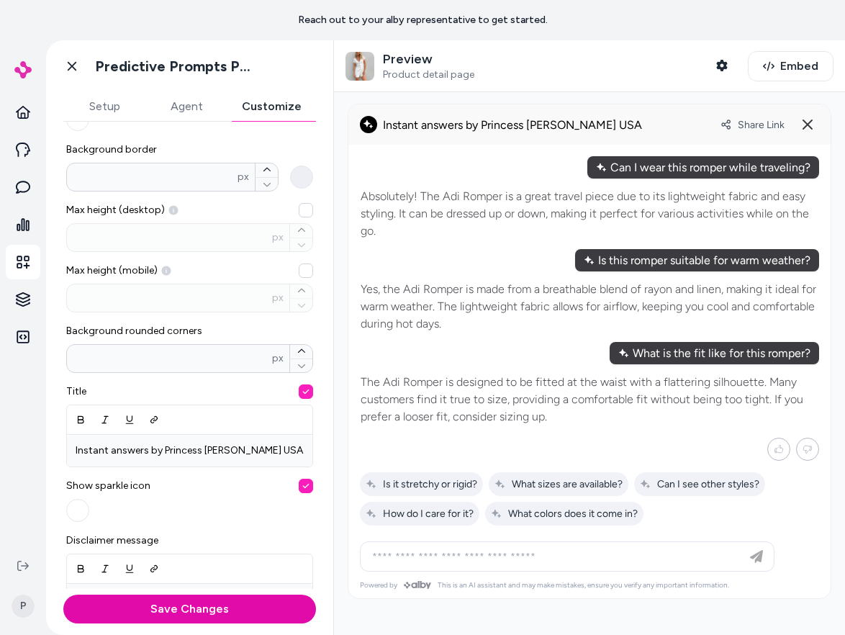
scroll to position [223, 0]
